Goal: Task Accomplishment & Management: Manage account settings

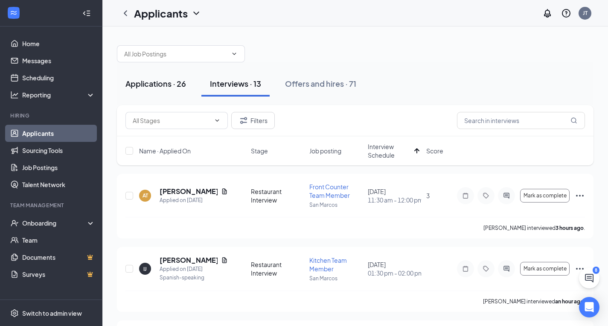
click at [149, 80] on div "Applications · 26" at bounding box center [155, 83] width 61 height 11
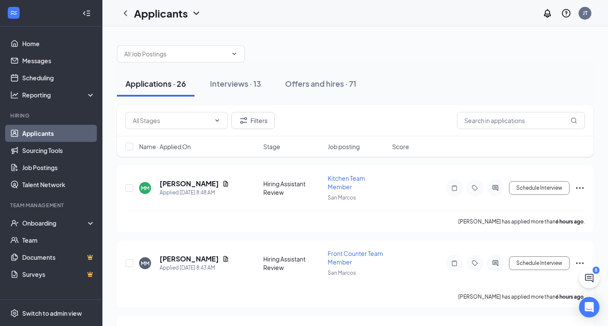
click at [352, 143] on span "Job posting" at bounding box center [344, 146] width 32 height 9
click at [347, 147] on span "Job posting" at bounding box center [344, 146] width 32 height 9
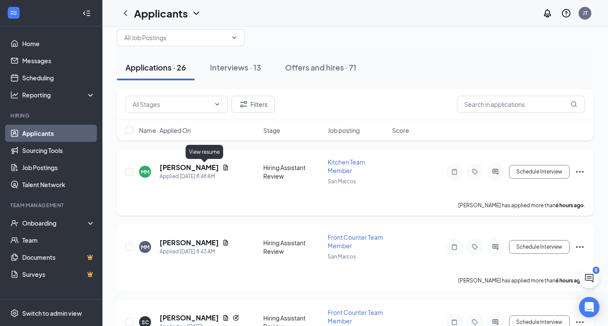
click at [224, 169] on icon "Document" at bounding box center [226, 167] width 5 height 6
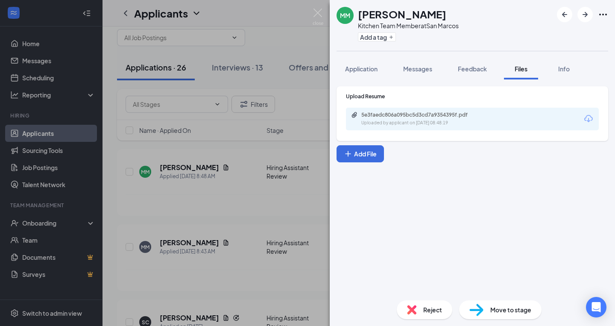
click at [423, 116] on div "5e3faedc806a095bc5d3cd7a9354395f.pdf" at bounding box center [421, 114] width 120 height 7
click at [317, 13] on img at bounding box center [317, 17] width 11 height 17
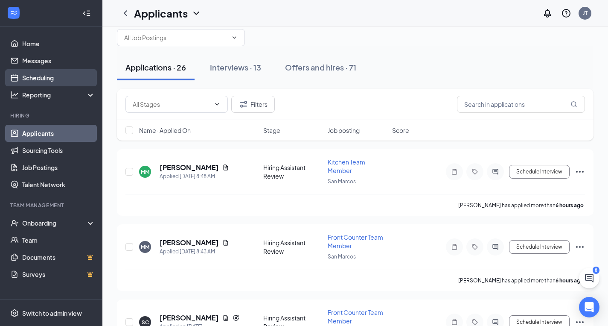
click at [66, 73] on link "Scheduling" at bounding box center [58, 77] width 73 height 17
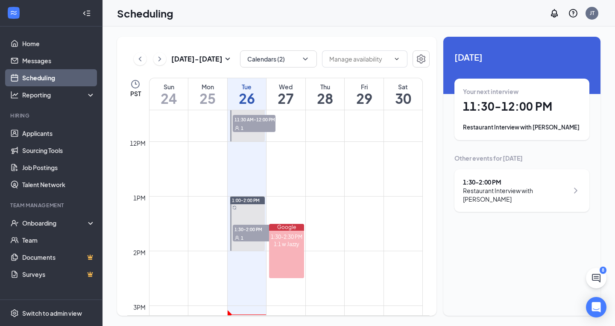
scroll to position [624, 0]
click at [426, 59] on button "button" at bounding box center [420, 58] width 17 height 17
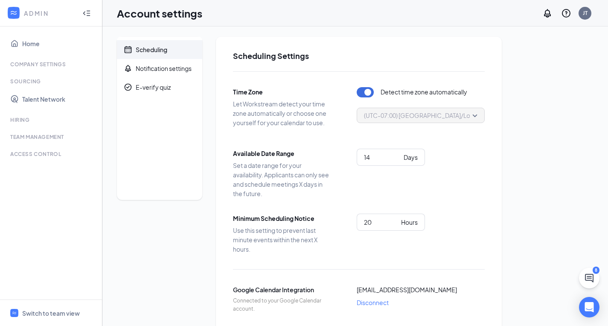
click at [18, 7] on div at bounding box center [13, 13] width 15 height 15
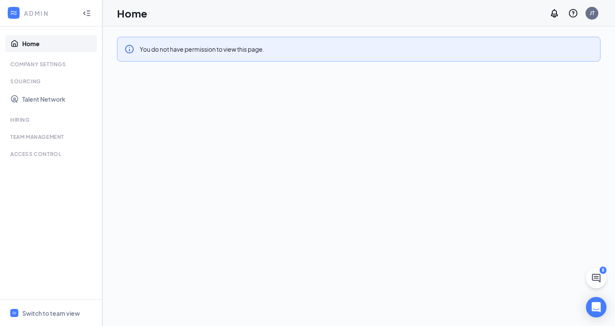
click at [84, 16] on icon "Collapse" at bounding box center [86, 13] width 9 height 9
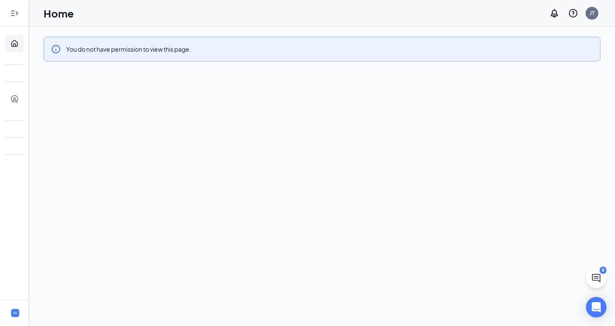
click at [21, 15] on div at bounding box center [14, 13] width 17 height 17
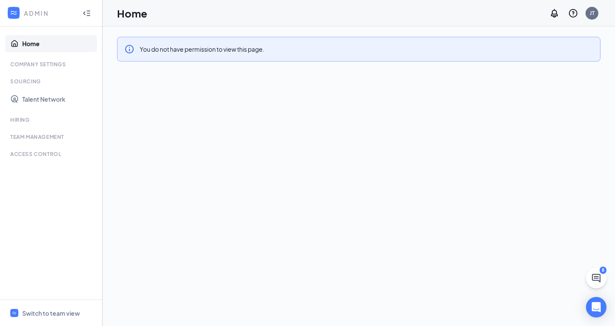
click at [35, 125] on ul "Home Company Settings Sourcing Talent Network Hiring Team Management Time Manag…" at bounding box center [51, 162] width 102 height 273
click at [26, 119] on div "Hiring" at bounding box center [51, 119] width 83 height 7
click at [37, 97] on link "Talent Network" at bounding box center [58, 98] width 73 height 17
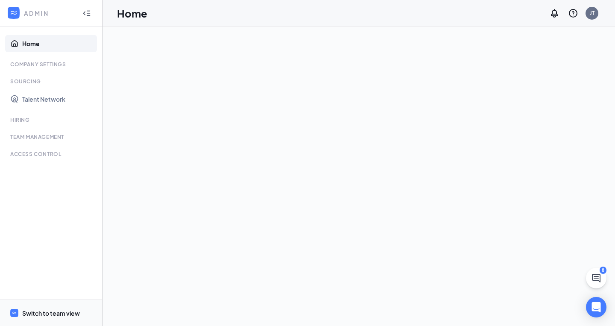
click at [35, 315] on div "Switch to team view" at bounding box center [51, 313] width 58 height 9
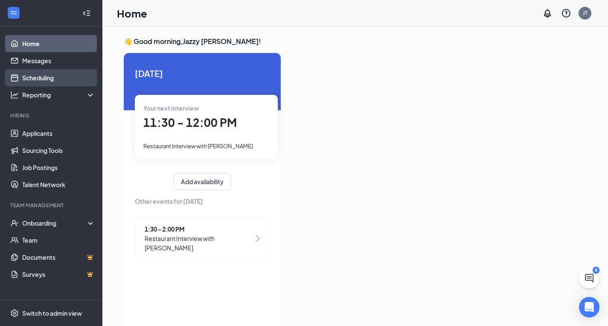
click at [54, 82] on link "Scheduling" at bounding box center [58, 77] width 73 height 17
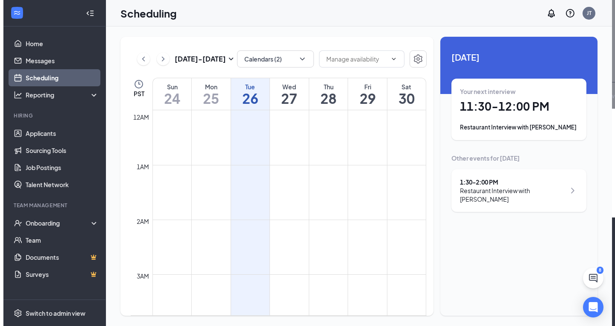
scroll to position [420, 0]
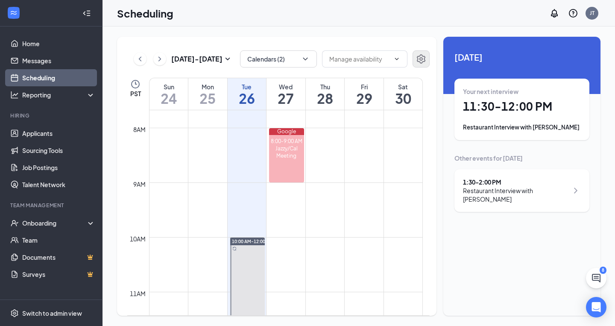
click at [422, 57] on icon "Settings" at bounding box center [421, 59] width 10 height 10
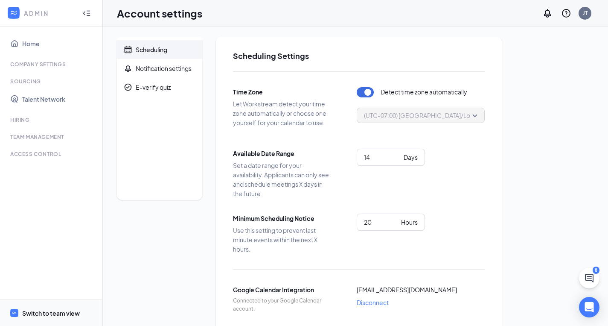
click at [31, 306] on span "Switch to team view" at bounding box center [58, 313] width 73 height 26
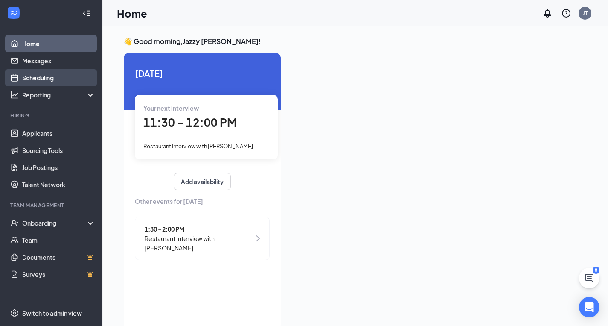
click at [58, 80] on link "Scheduling" at bounding box center [58, 77] width 73 height 17
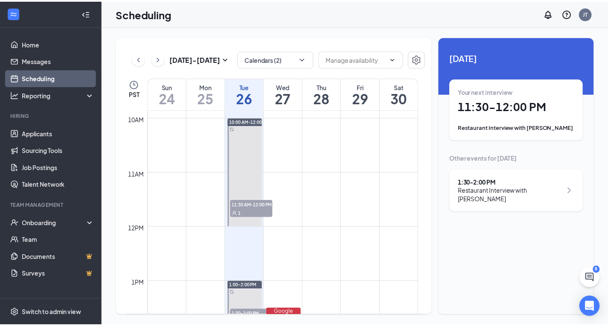
scroll to position [568, 0]
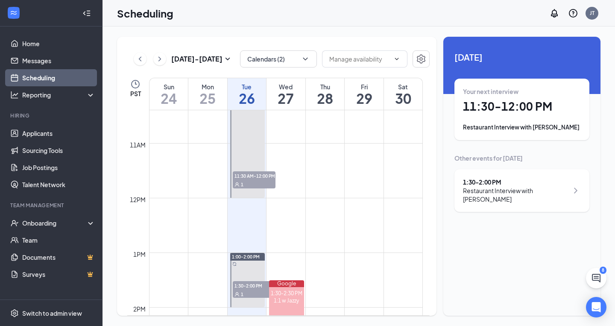
click at [325, 138] on td at bounding box center [286, 136] width 274 height 14
click at [421, 61] on icon "Settings" at bounding box center [421, 59] width 10 height 10
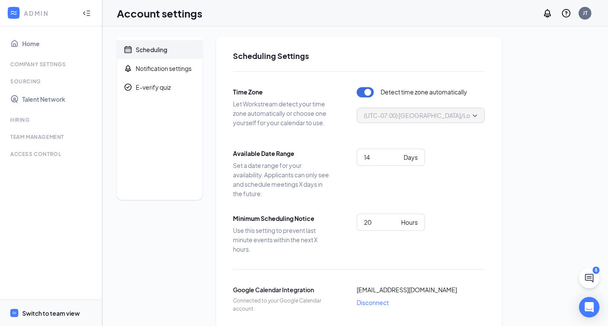
click at [43, 313] on div "Switch to team view" at bounding box center [51, 313] width 58 height 9
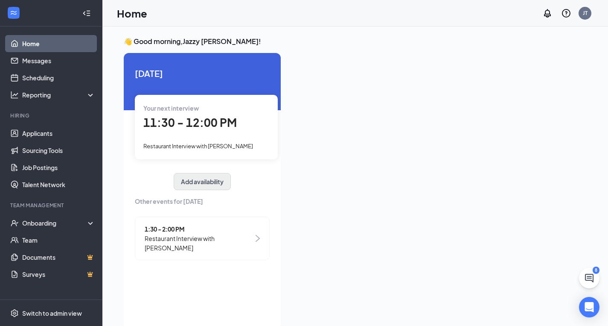
click at [216, 184] on button "Add availability" at bounding box center [202, 181] width 57 height 17
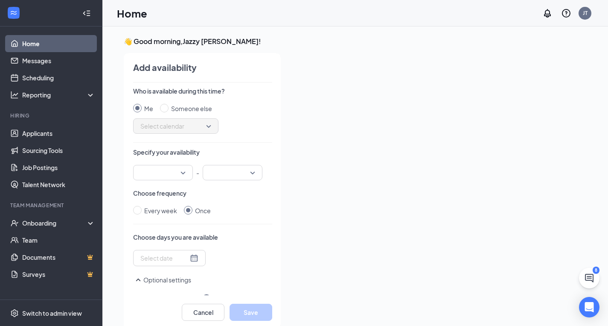
scroll to position [3, 0]
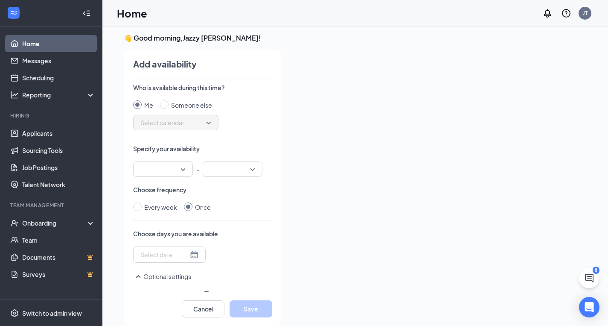
click at [175, 163] on input "search" at bounding box center [160, 169] width 44 height 15
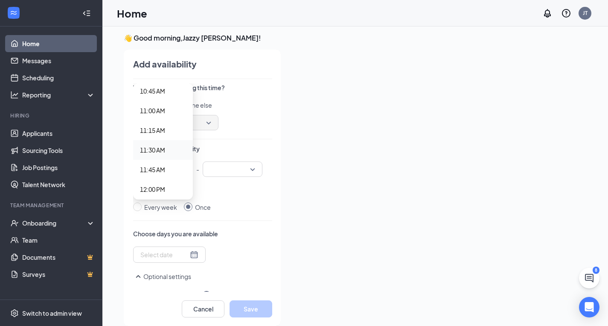
scroll to position [858, 0]
